Goal: Information Seeking & Learning: Check status

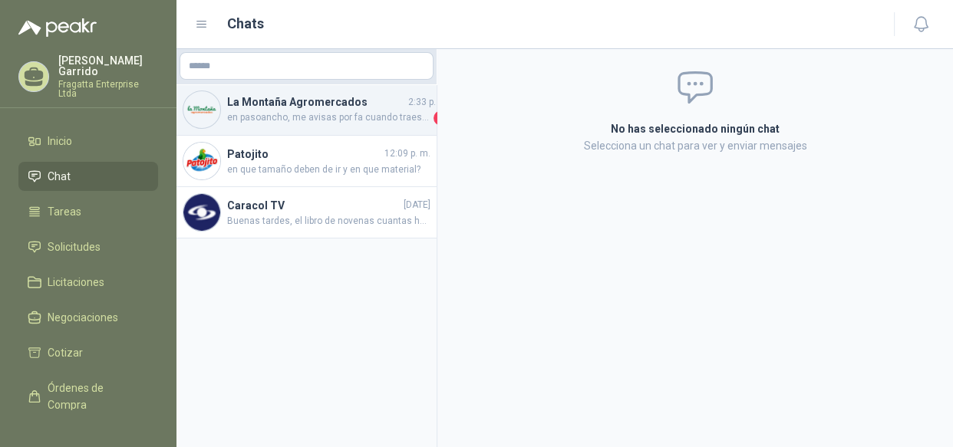
click at [372, 109] on h4 "La Montaña Agromercados" at bounding box center [316, 102] width 178 height 17
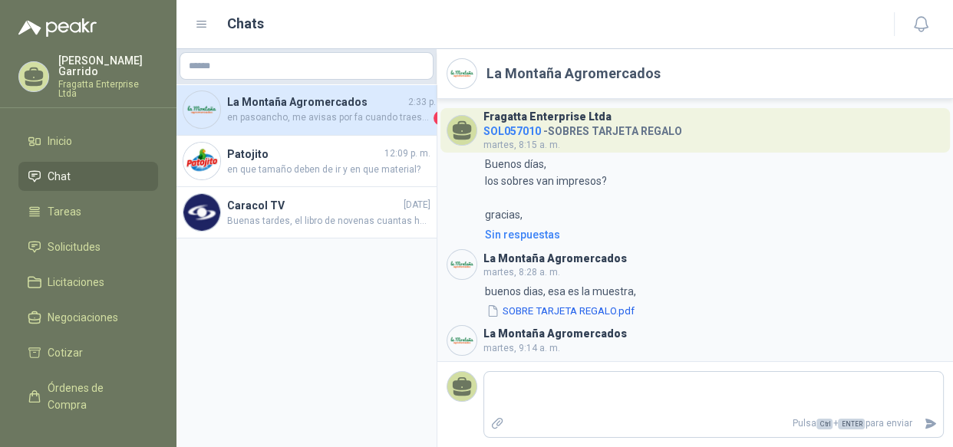
scroll to position [907, 0]
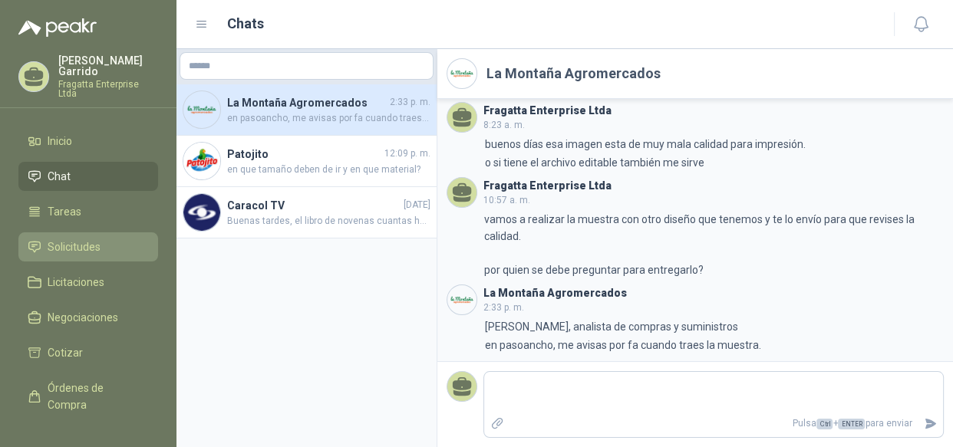
click at [101, 239] on li "Solicitudes" at bounding box center [88, 247] width 121 height 17
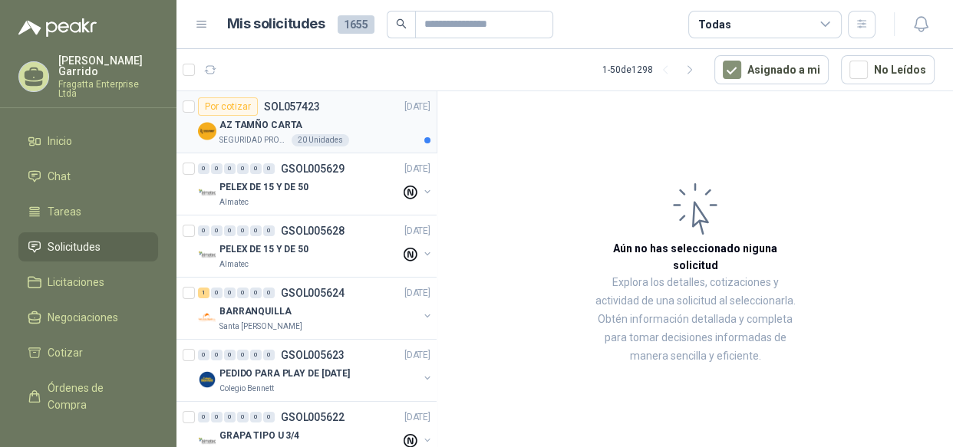
click at [363, 130] on div "AZ TAMÑO CARTA" at bounding box center [325, 125] width 211 height 18
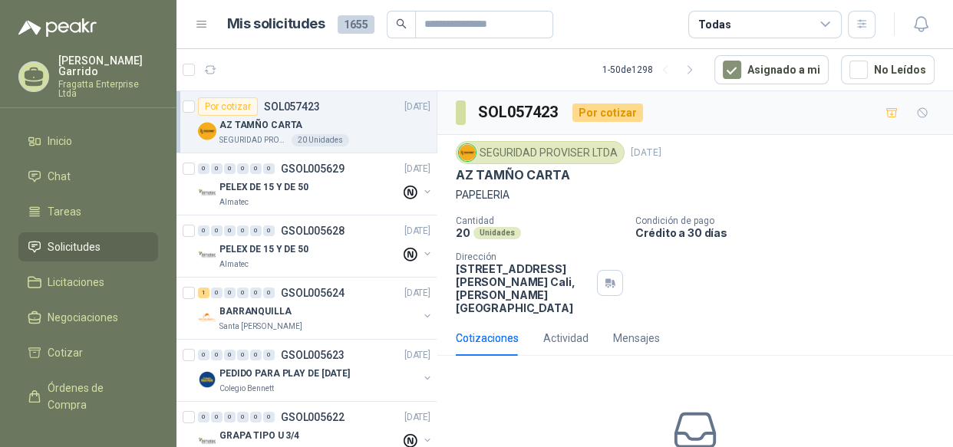
click at [822, 26] on icon at bounding box center [826, 25] width 14 height 14
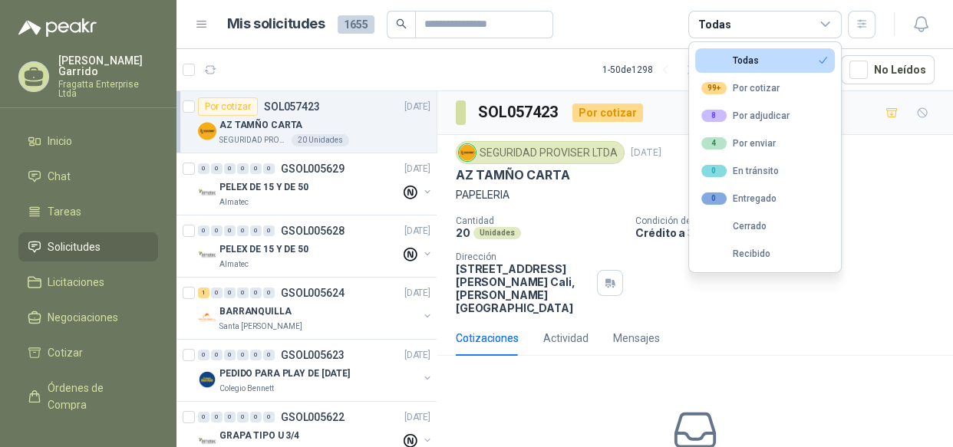
click at [822, 26] on icon at bounding box center [826, 25] width 14 height 14
